Goal: Check status: Check status

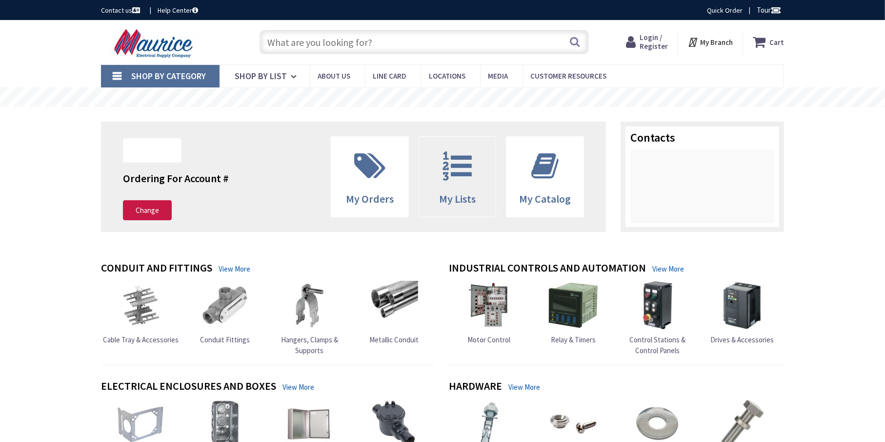
type input "[GEOGRAPHIC_DATA], [GEOGRAPHIC_DATA]"
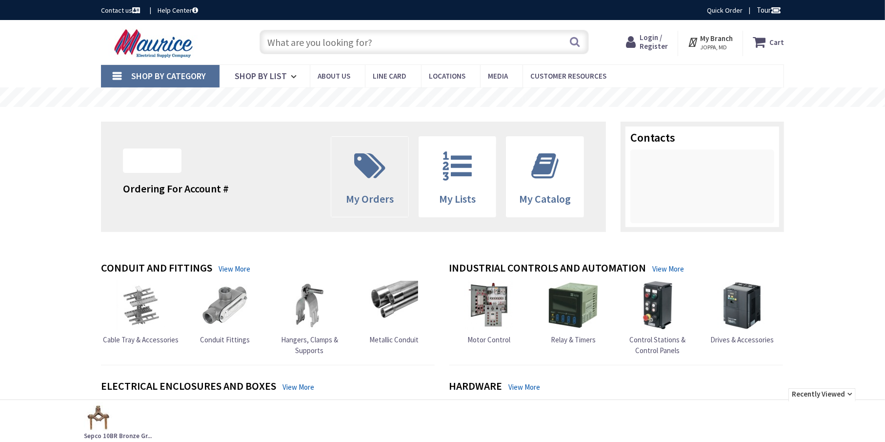
click at [369, 177] on icon at bounding box center [369, 165] width 41 height 29
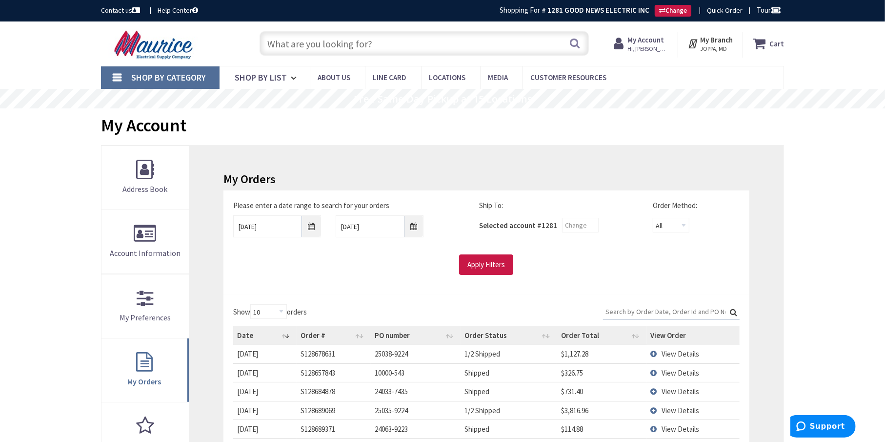
click at [654, 353] on td "View Details" at bounding box center [693, 354] width 93 height 18
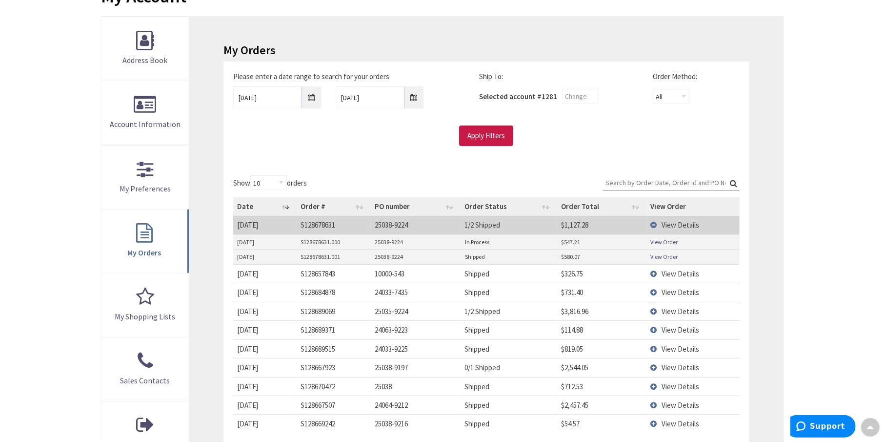
scroll to position [146, 0]
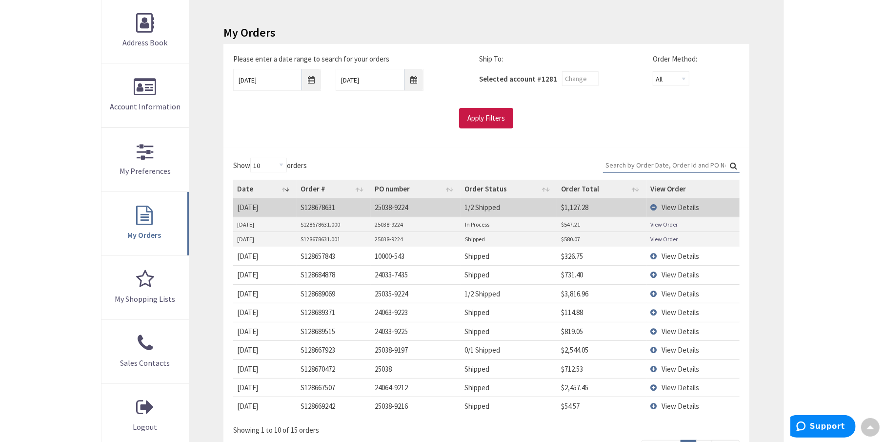
click at [664, 223] on link "View Order" at bounding box center [664, 224] width 27 height 8
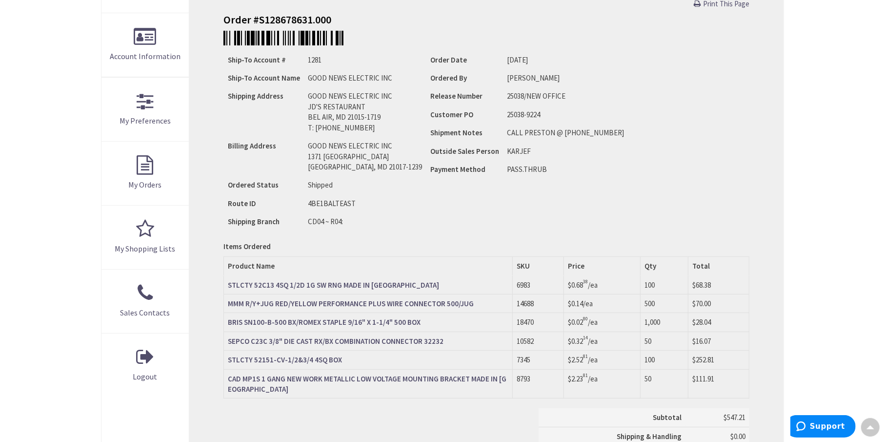
scroll to position [196, 0]
